Goal: Task Accomplishment & Management: Use online tool/utility

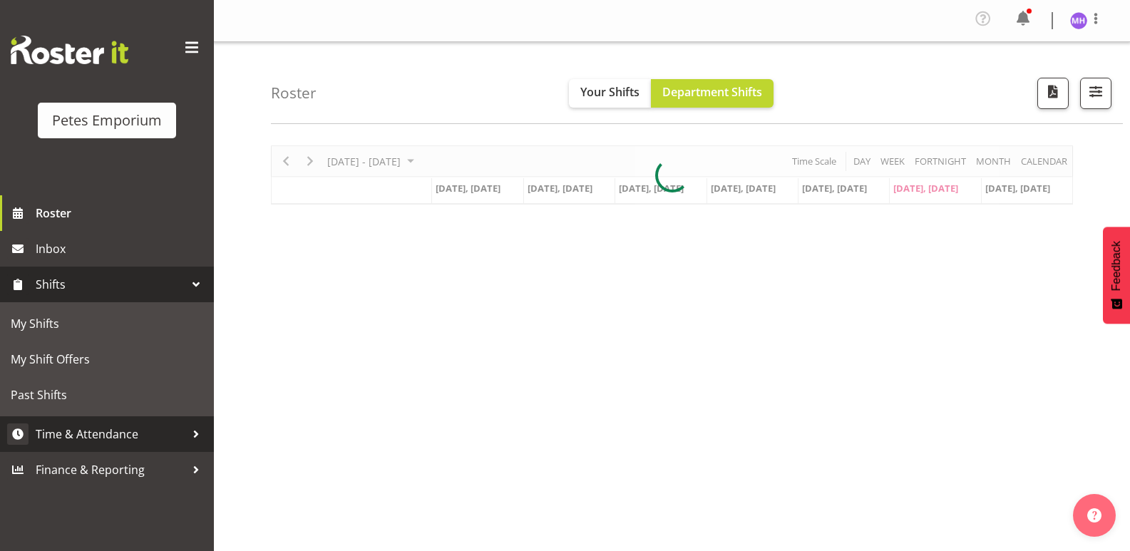
click at [114, 420] on link "Time & Attendance" at bounding box center [107, 435] width 214 height 36
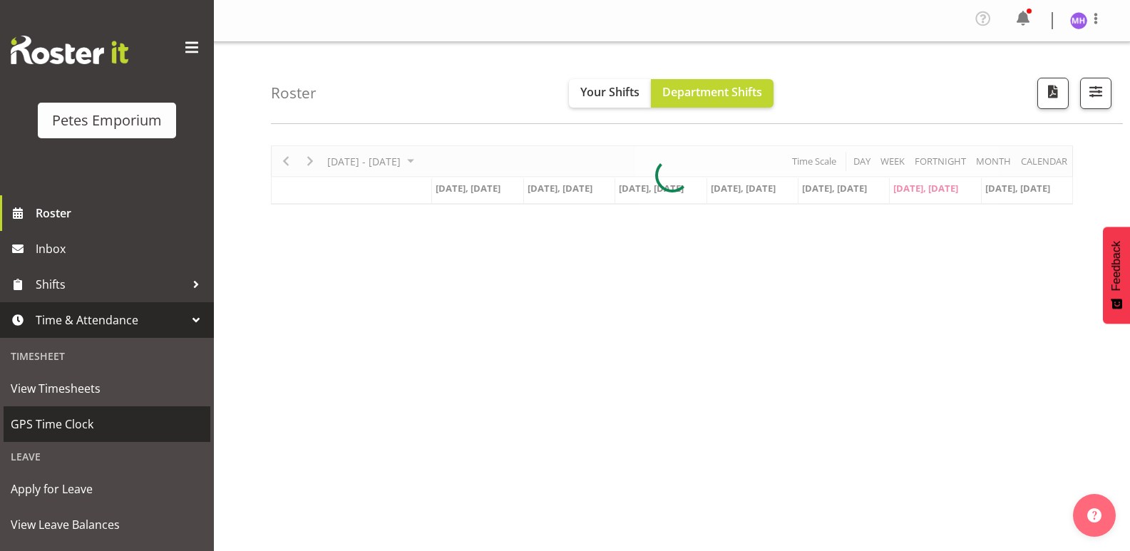
click at [106, 426] on span "GPS Time Clock" at bounding box center [107, 424] width 193 height 21
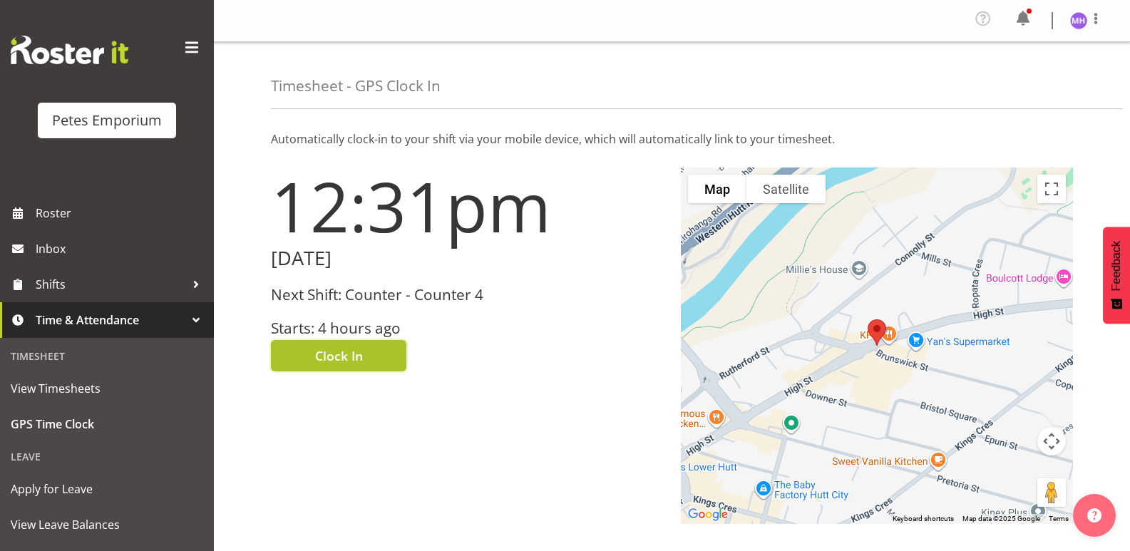
click at [341, 353] on span "Clock In" at bounding box center [339, 356] width 48 height 19
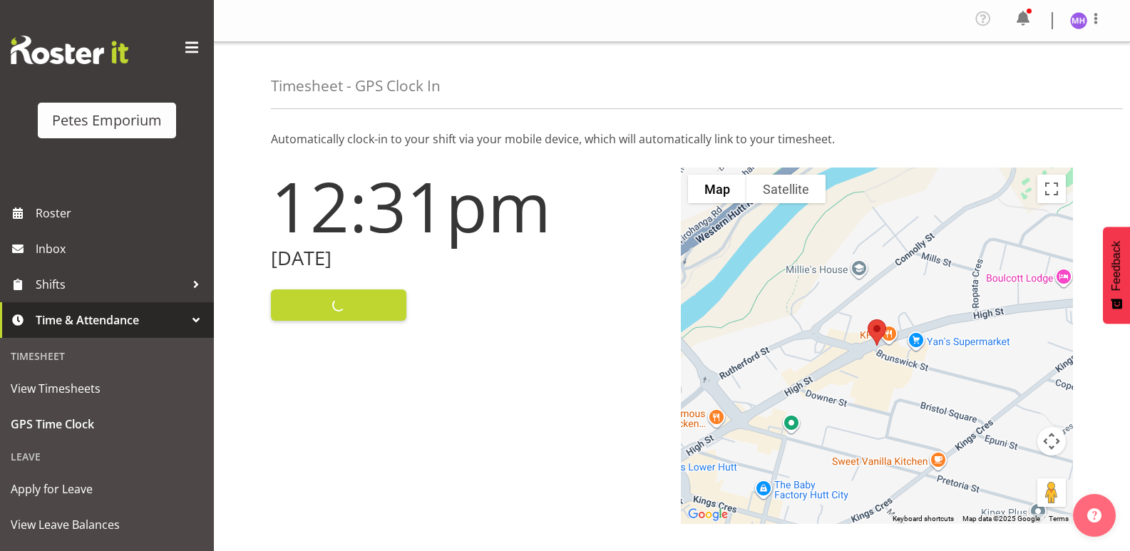
click at [1073, 14] on img at bounding box center [1079, 20] width 17 height 17
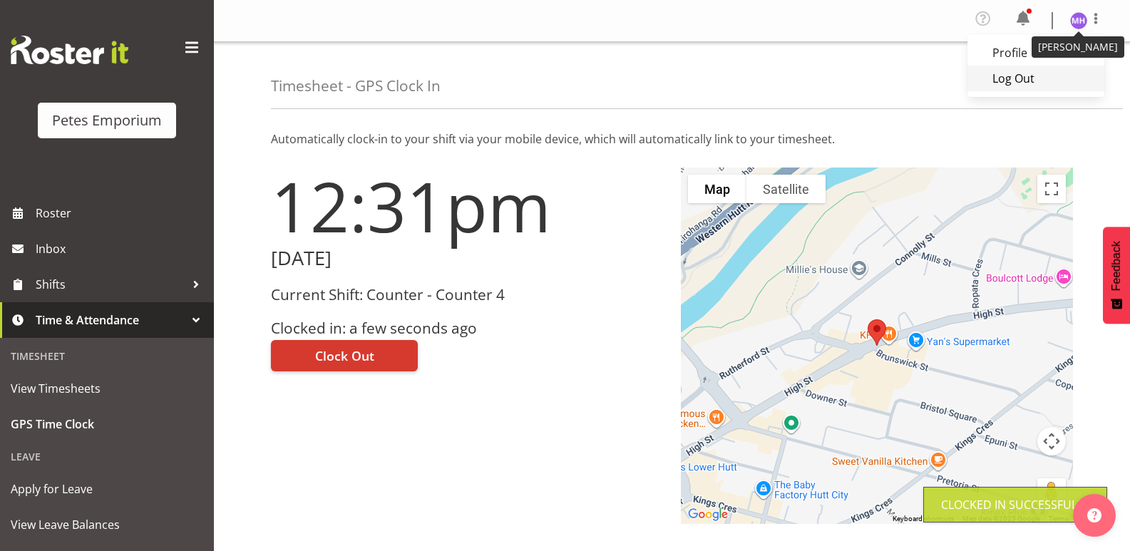
click at [1019, 81] on link "Log Out" at bounding box center [1036, 79] width 137 height 26
